Goal: Navigation & Orientation: Find specific page/section

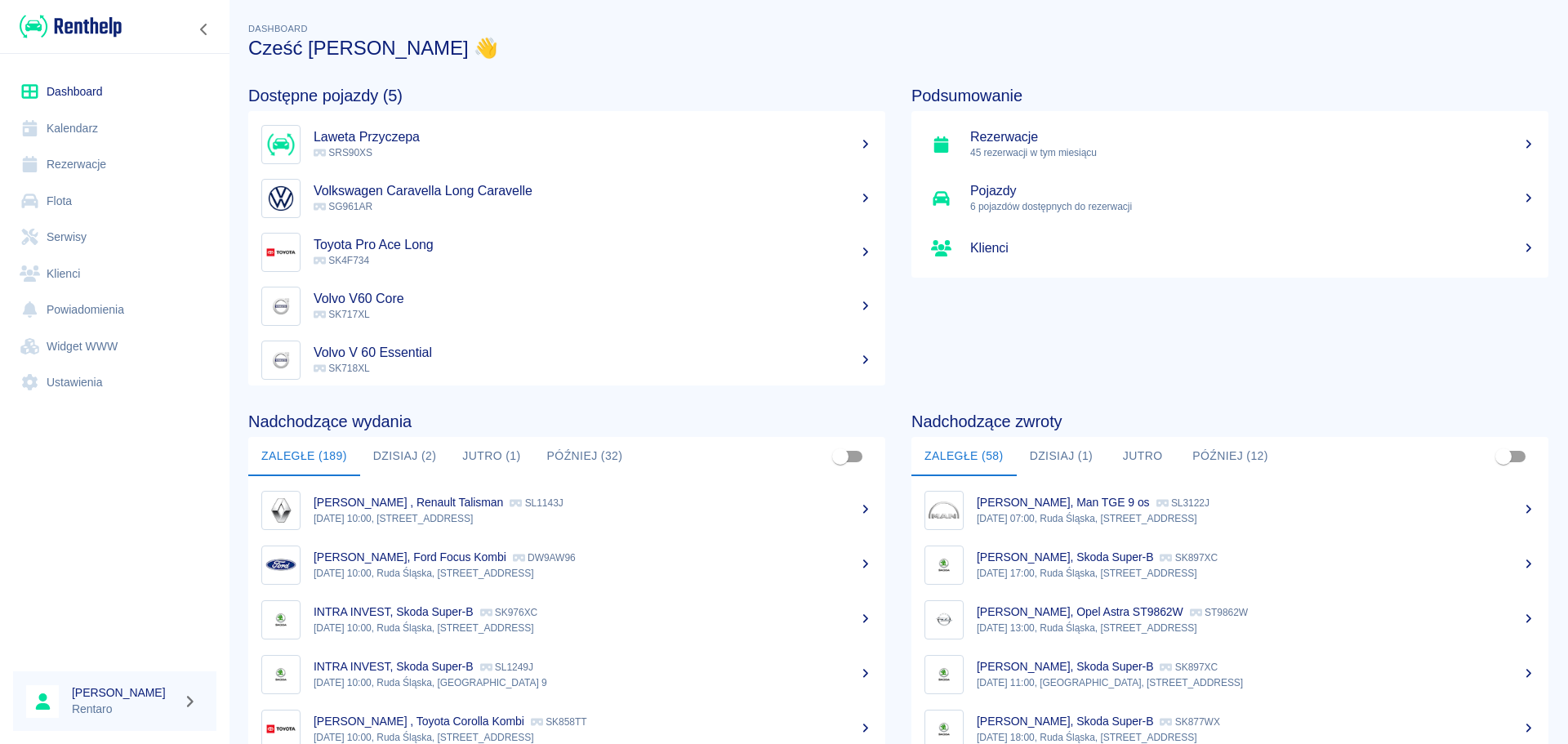
click at [395, 472] on button "Dzisiaj (2)" at bounding box center [405, 456] width 90 height 40
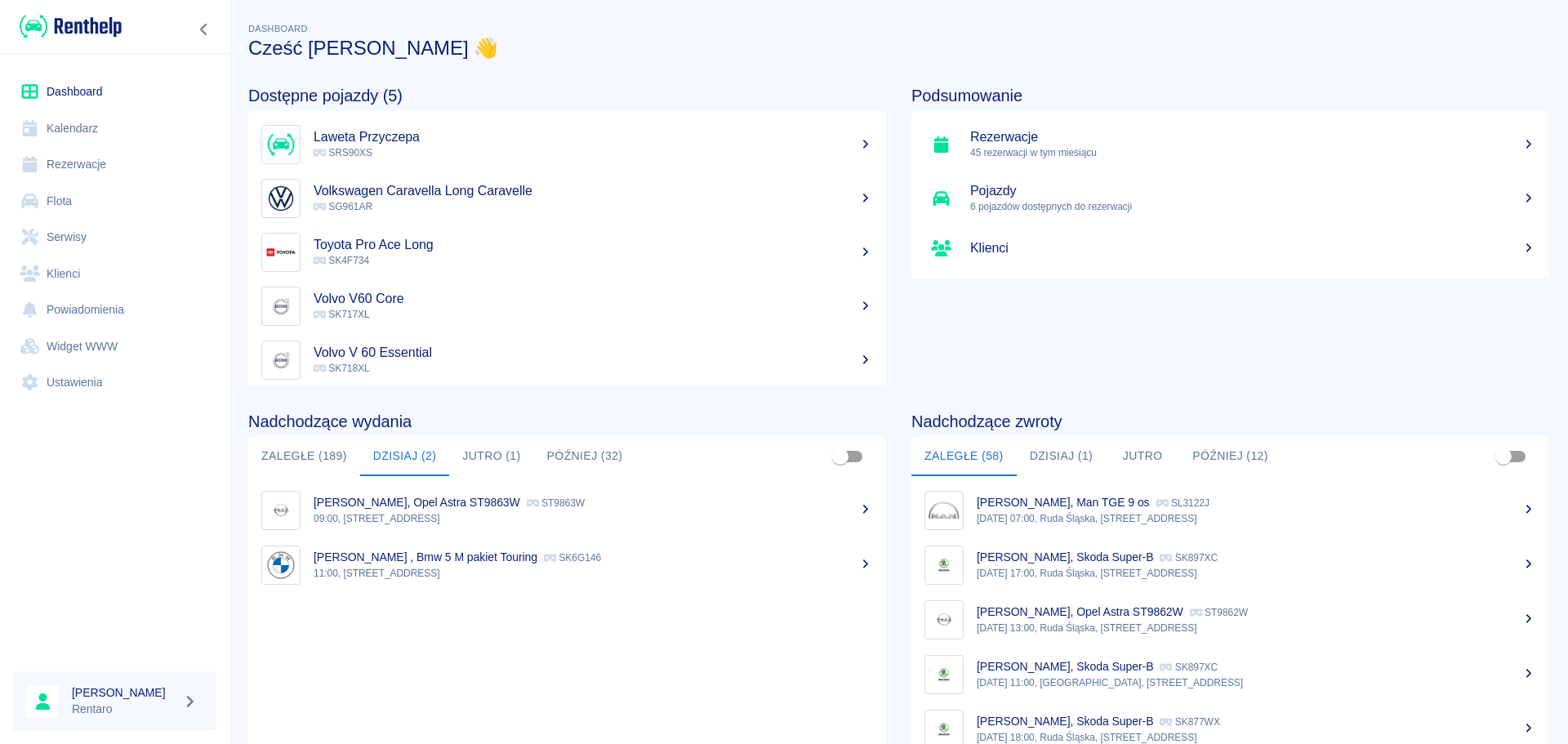
click at [1037, 459] on button "Dzisiaj (1)" at bounding box center [1061, 456] width 90 height 40
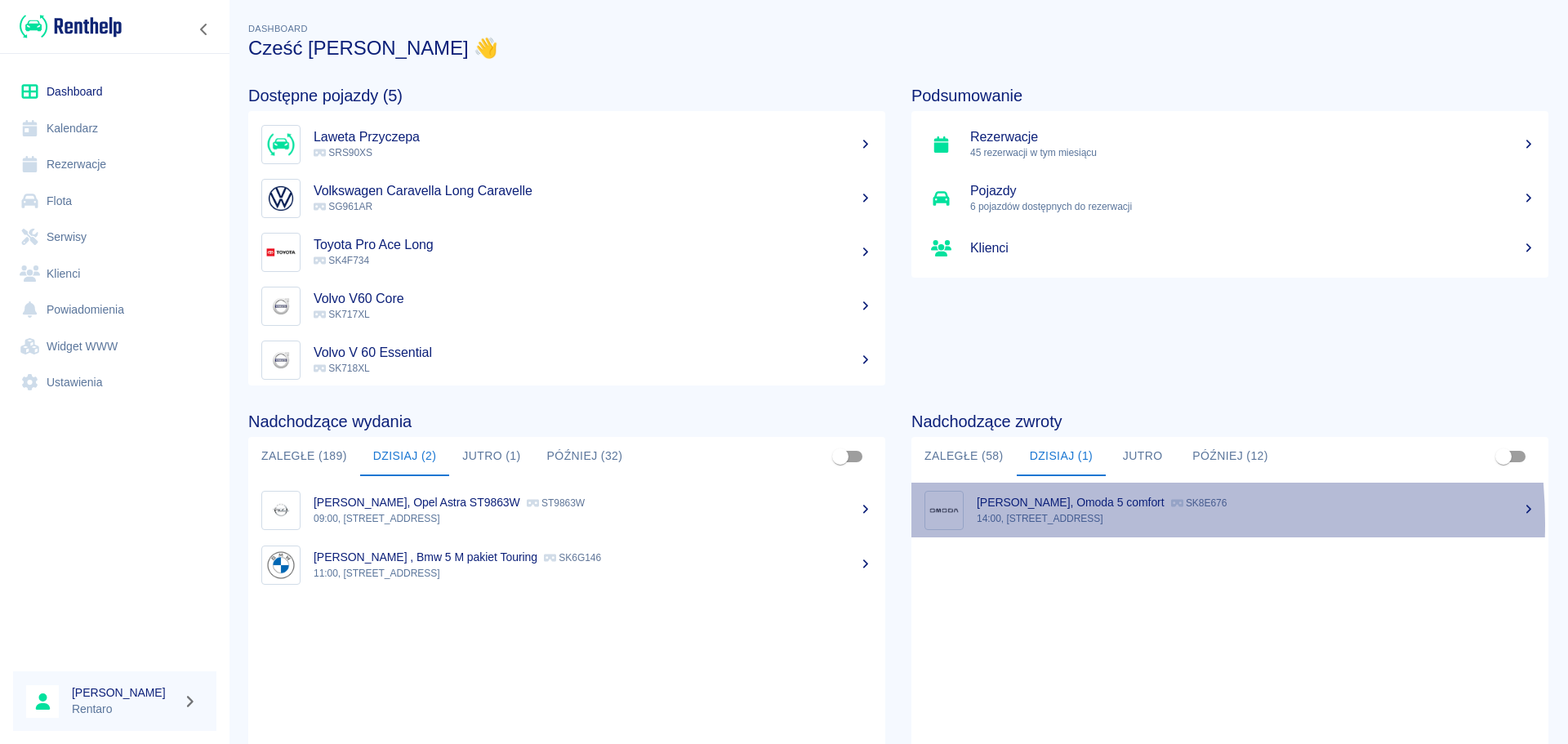
click at [1063, 524] on p "14:00, [STREET_ADDRESS]" at bounding box center [1256, 518] width 558 height 15
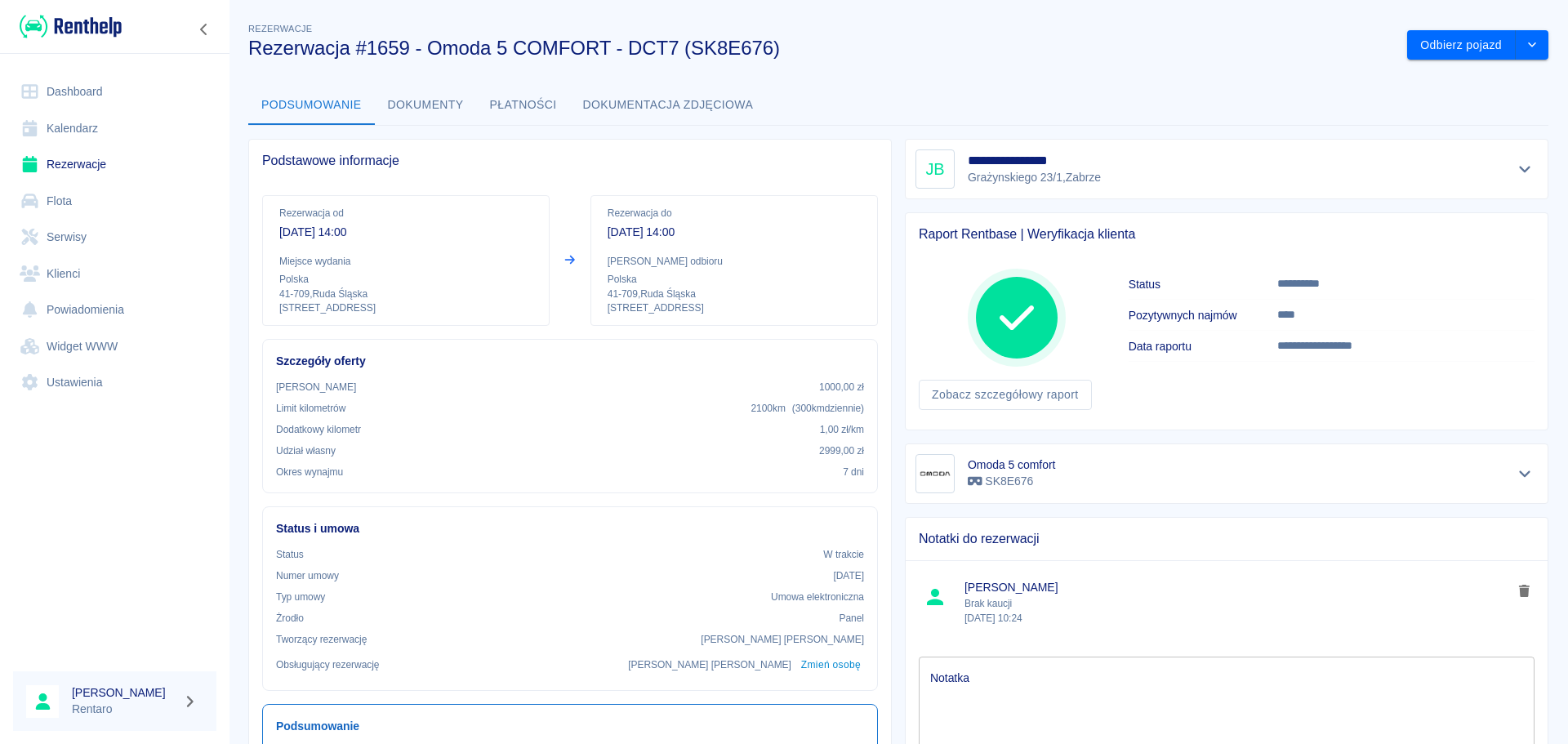
click at [66, 98] on link "Dashboard" at bounding box center [114, 91] width 203 height 37
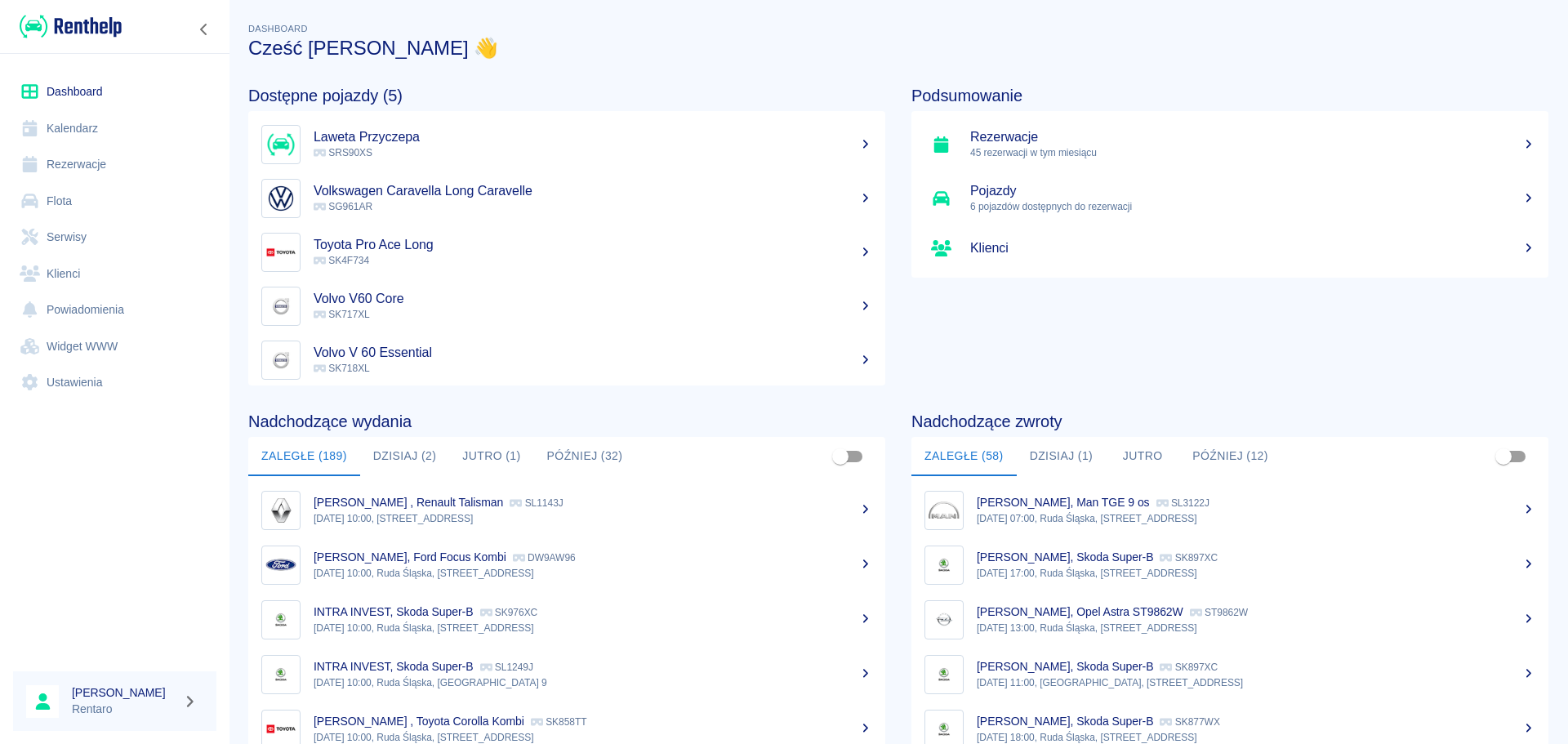
click at [50, 128] on link "Kalendarz" at bounding box center [114, 128] width 203 height 37
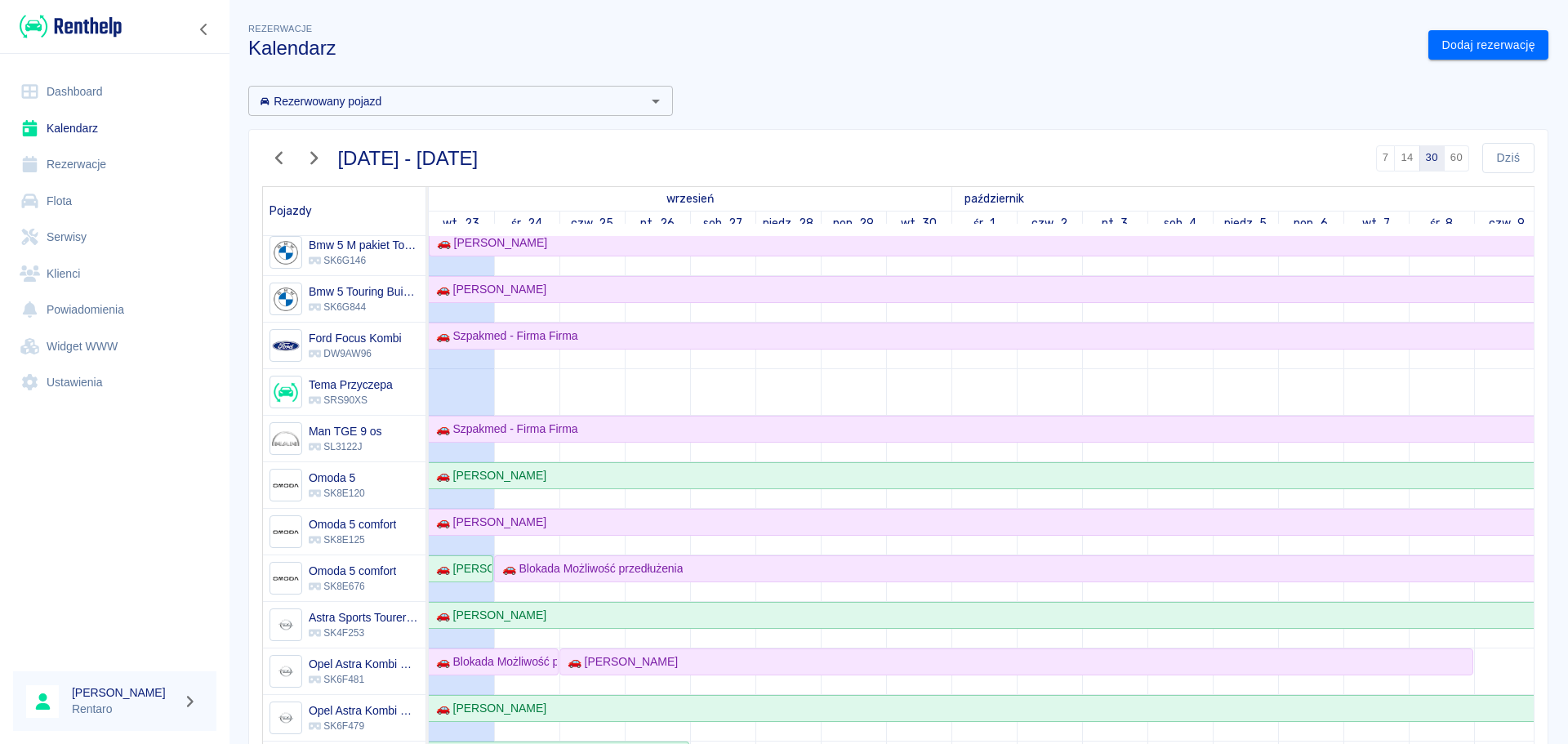
scroll to position [81, 0]
